Goal: Information Seeking & Learning: Learn about a topic

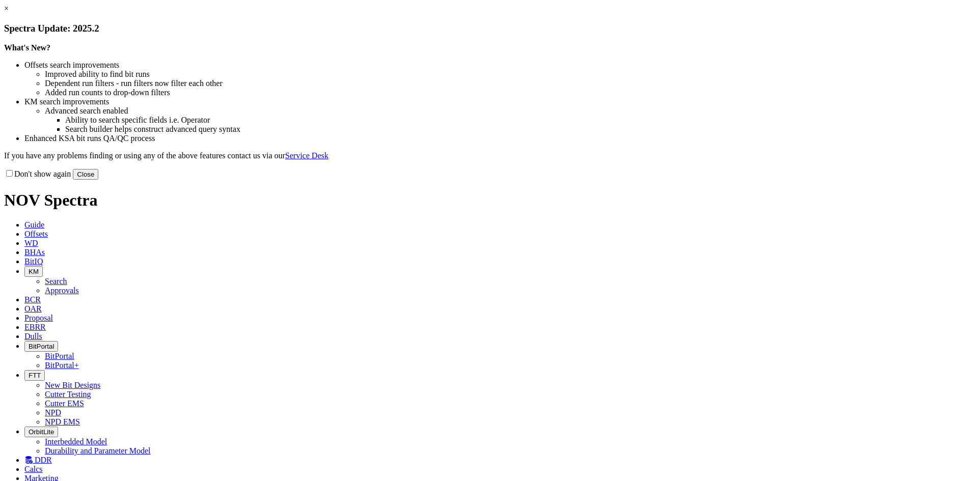
drag, startPoint x: 689, startPoint y: 279, endPoint x: 688, endPoint y: 273, distance: 6.1
click at [98, 180] on button "Close" at bounding box center [85, 174] width 25 height 11
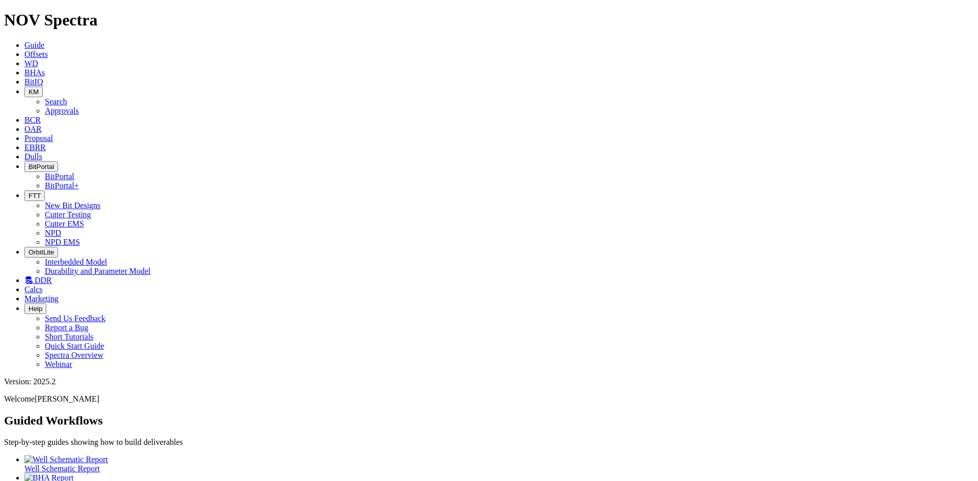
click at [52, 276] on span "DDR" at bounding box center [43, 280] width 17 height 9
click at [43, 77] on link "BitIQ" at bounding box center [33, 81] width 18 height 9
click at [43, 87] on button "KM" at bounding box center [33, 92] width 18 height 11
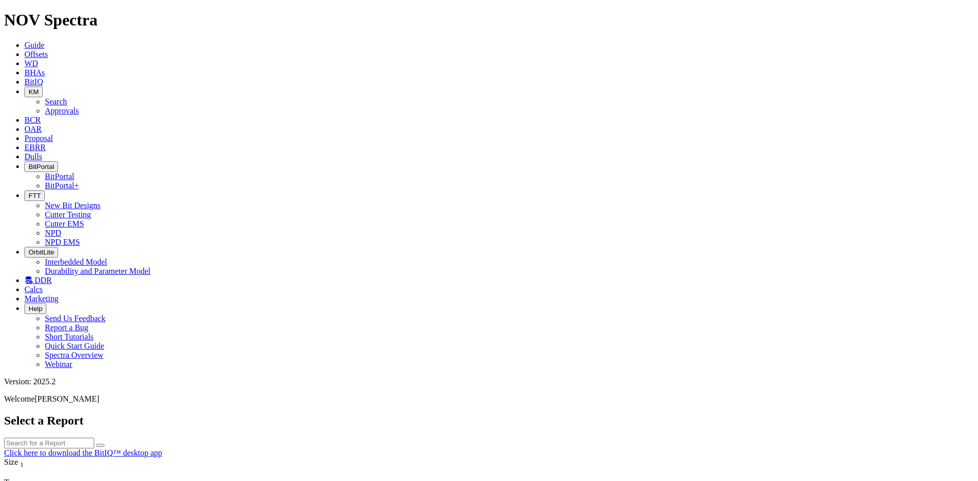
click at [67, 97] on link "Search" at bounding box center [56, 101] width 22 height 9
click at [104, 481] on button "button" at bounding box center [100, 485] width 8 height 3
type input "[DATE]"
click at [29, 192] on icon "button" at bounding box center [29, 196] width 0 height 8
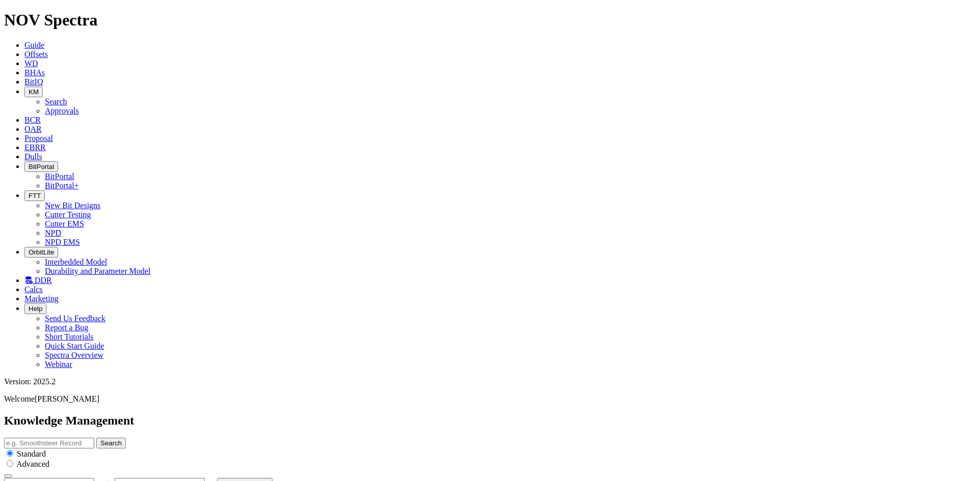
click at [61, 229] on link "NPD" at bounding box center [53, 233] width 16 height 9
click at [41, 192] on span "FTT" at bounding box center [35, 196] width 12 height 8
click at [91, 210] on link "Cutter Testing" at bounding box center [68, 214] width 46 height 9
click at [29, 192] on icon "button" at bounding box center [29, 196] width 0 height 8
click at [100, 201] on link "New Bit Designs" at bounding box center [73, 205] width 56 height 9
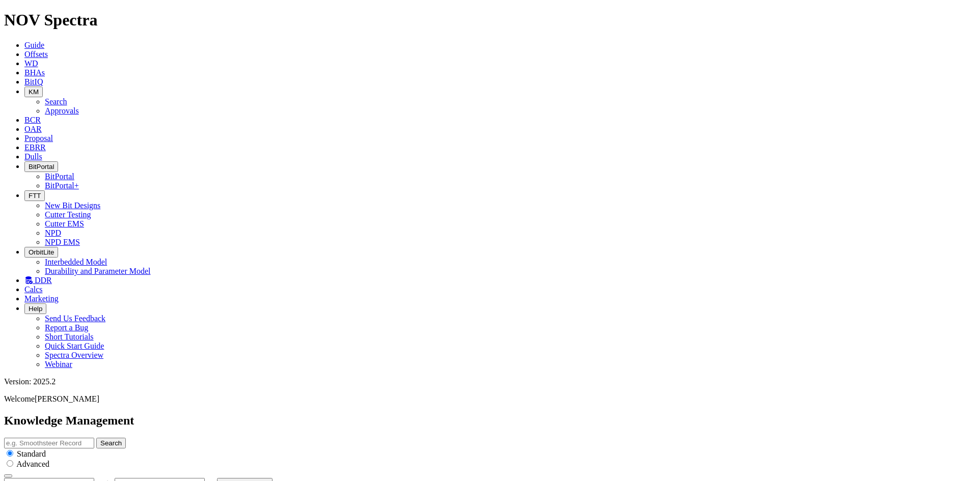
click at [42, 152] on span "Dulls" at bounding box center [33, 156] width 18 height 9
click at [46, 143] on span "EBRR" at bounding box center [34, 147] width 21 height 9
click at [53, 134] on span "Proposal" at bounding box center [38, 138] width 29 height 9
click at [24, 125] on icon at bounding box center [24, 129] width 0 height 9
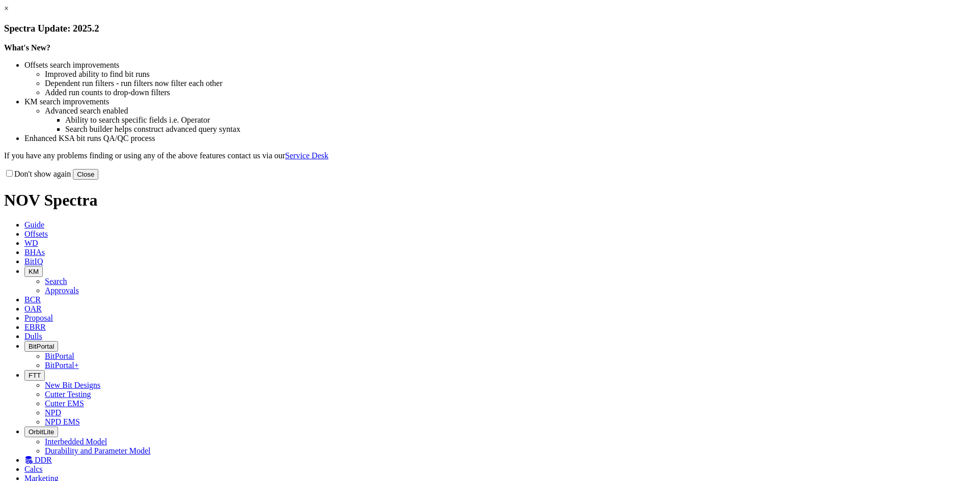
click at [98, 180] on button "Close" at bounding box center [85, 174] width 25 height 11
